Goal: Task Accomplishment & Management: Use online tool/utility

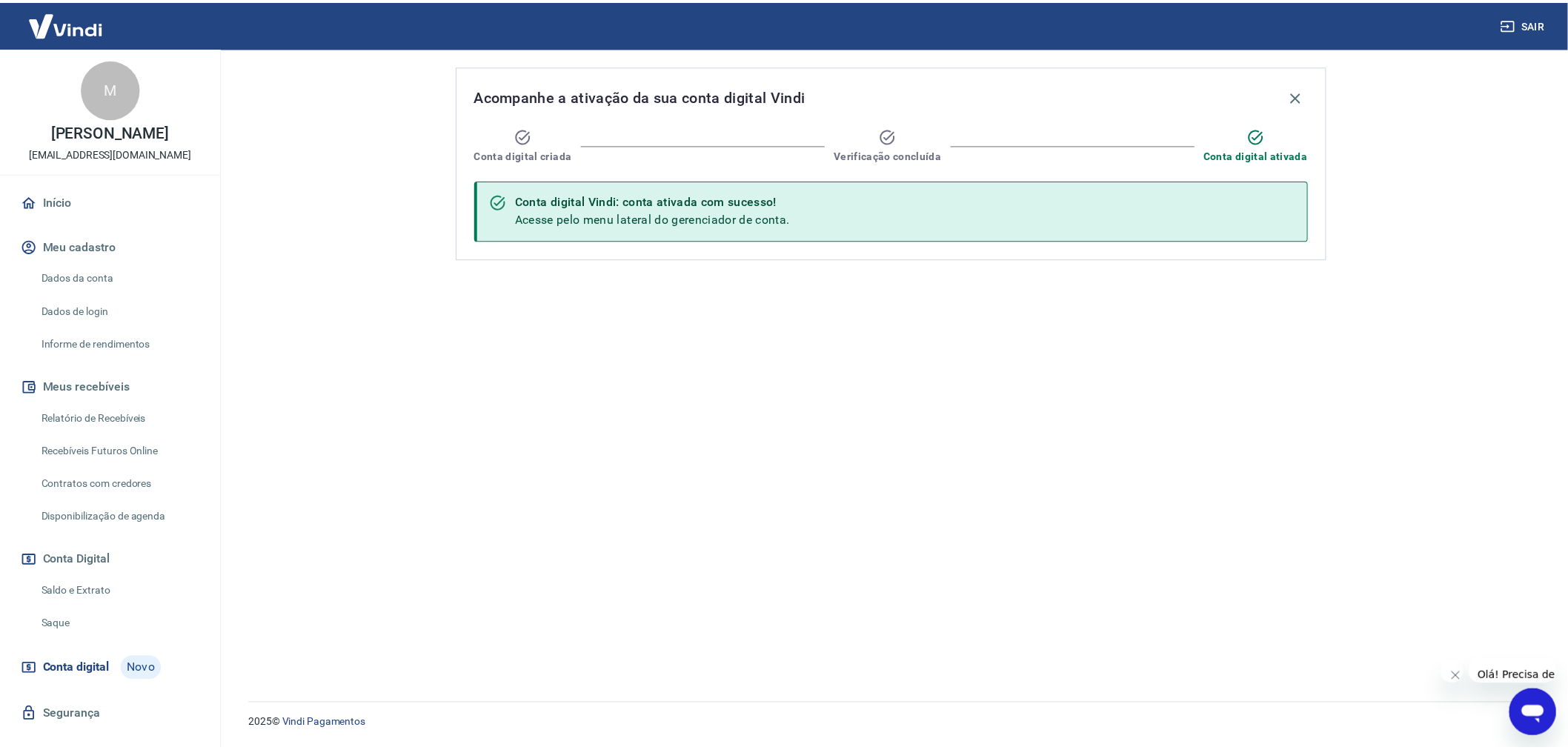
scroll to position [40, 0]
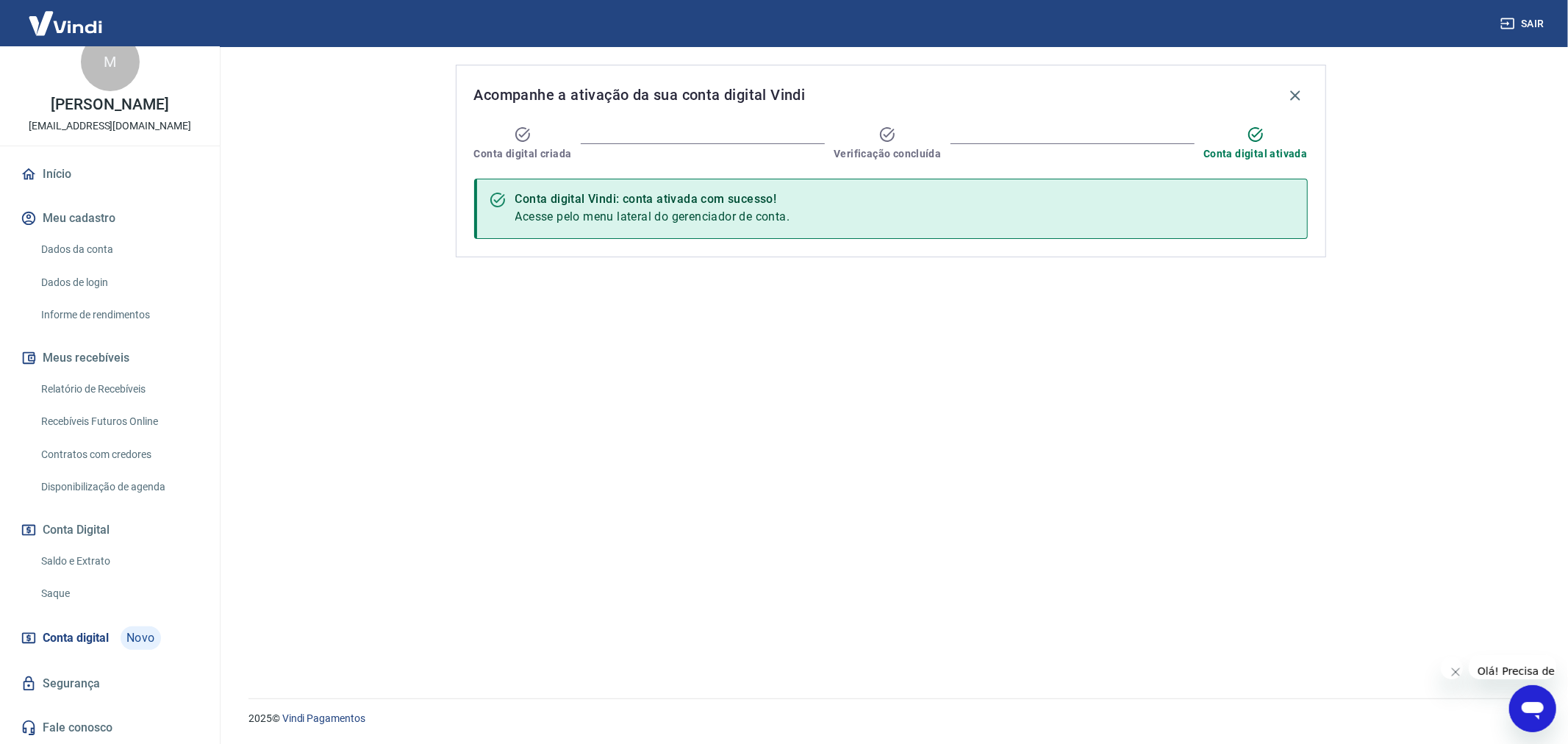
click at [60, 592] on link "Saque" at bounding box center [119, 594] width 167 height 30
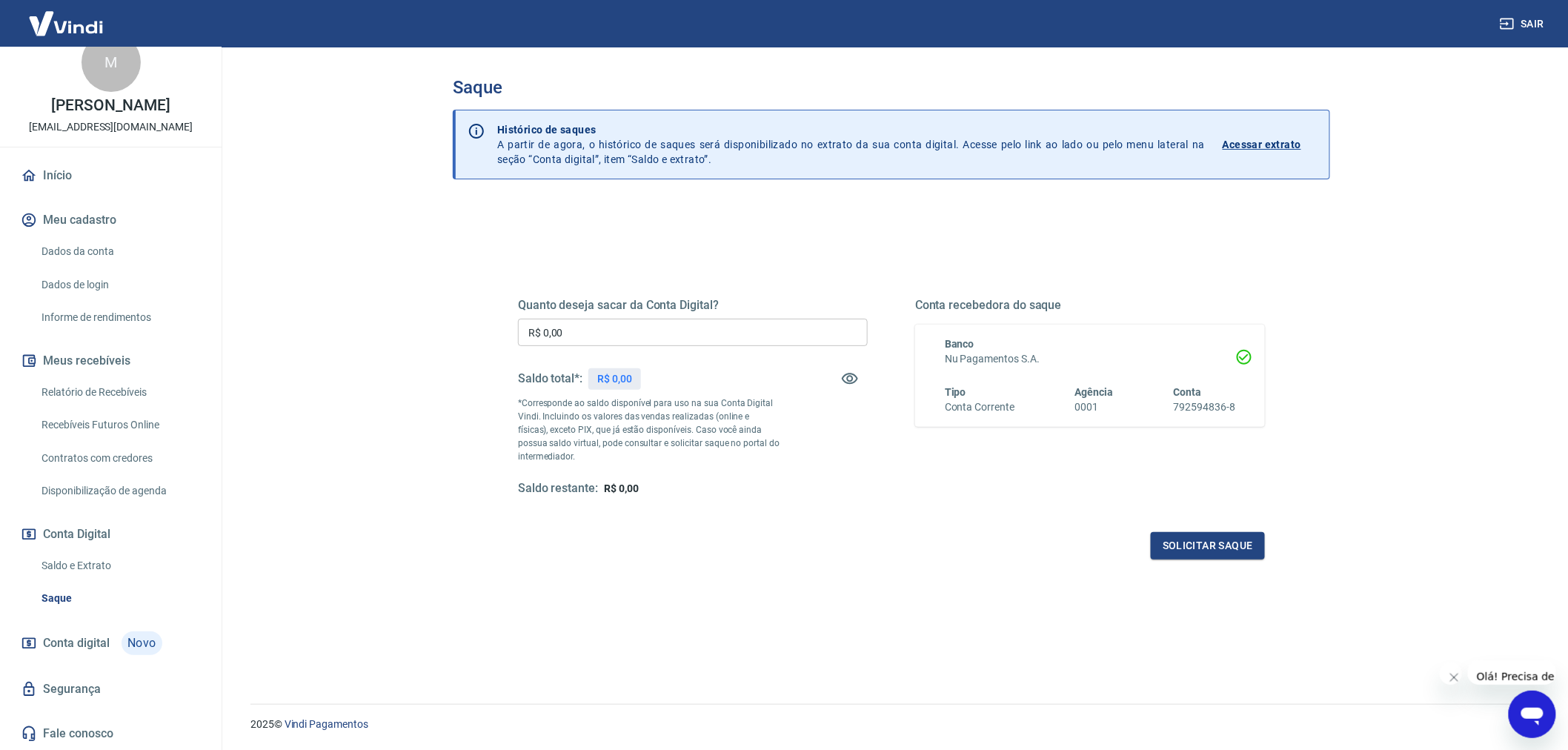
click at [724, 539] on div "Solicitar saque" at bounding box center [891, 545] width 747 height 28
click at [575, 570] on div "Quanto deseja sacar da Conta Digital? R$ 0,00 ​ Saldo total*: R$ 0,00 *Correspo…" at bounding box center [891, 405] width 782 height 345
click at [735, 544] on div "Solicitar saque" at bounding box center [891, 545] width 747 height 28
click at [409, 343] on main "Saque Histórico de saques A partir de agora, o histórico de saques será disponi…" at bounding box center [892, 399] width 1353 height 702
click at [63, 168] on link "Início" at bounding box center [111, 176] width 186 height 32
